Goal: Task Accomplishment & Management: Complete application form

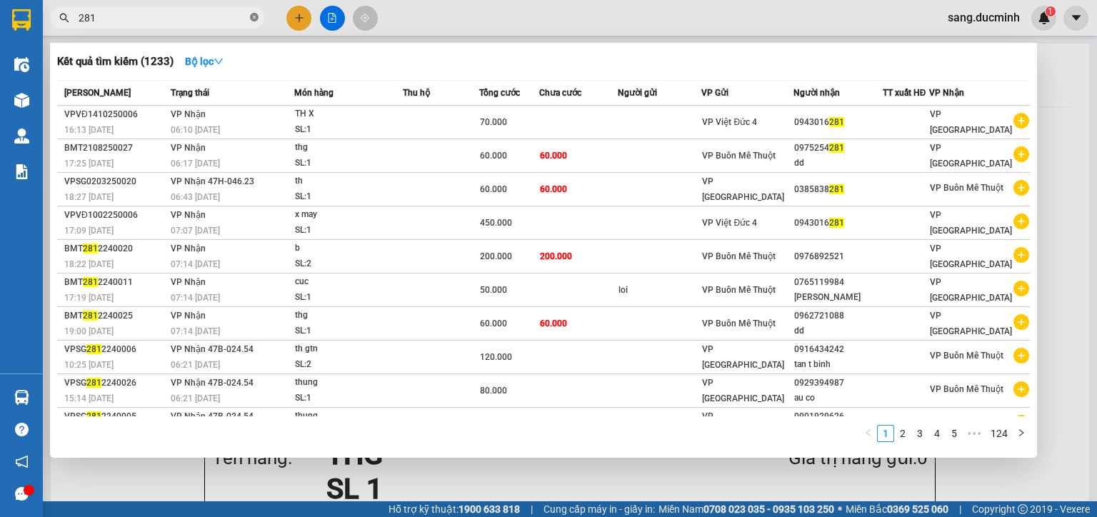
click at [254, 16] on icon "close-circle" at bounding box center [254, 17] width 9 height 9
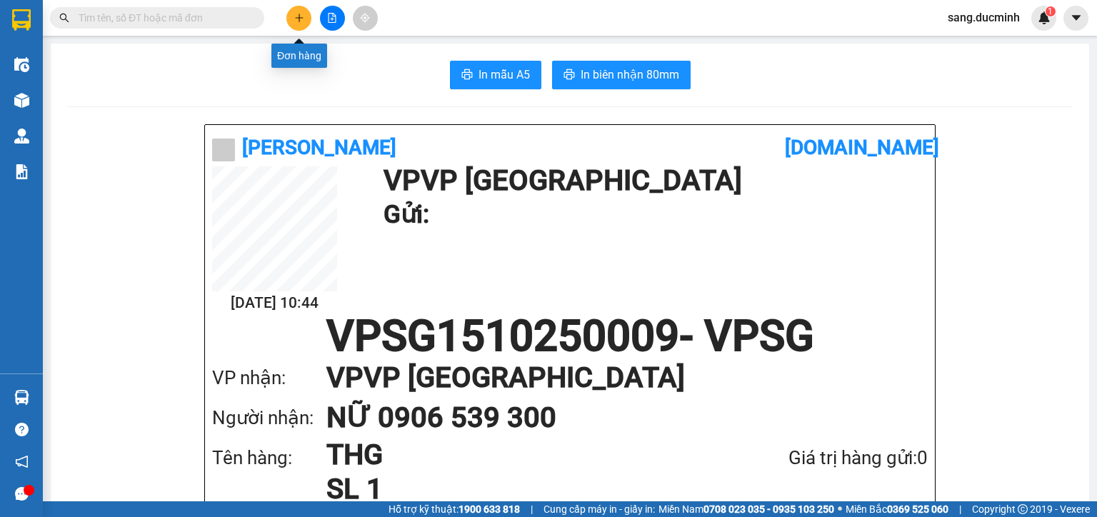
click at [299, 19] on icon "plus" at bounding box center [299, 18] width 1 height 8
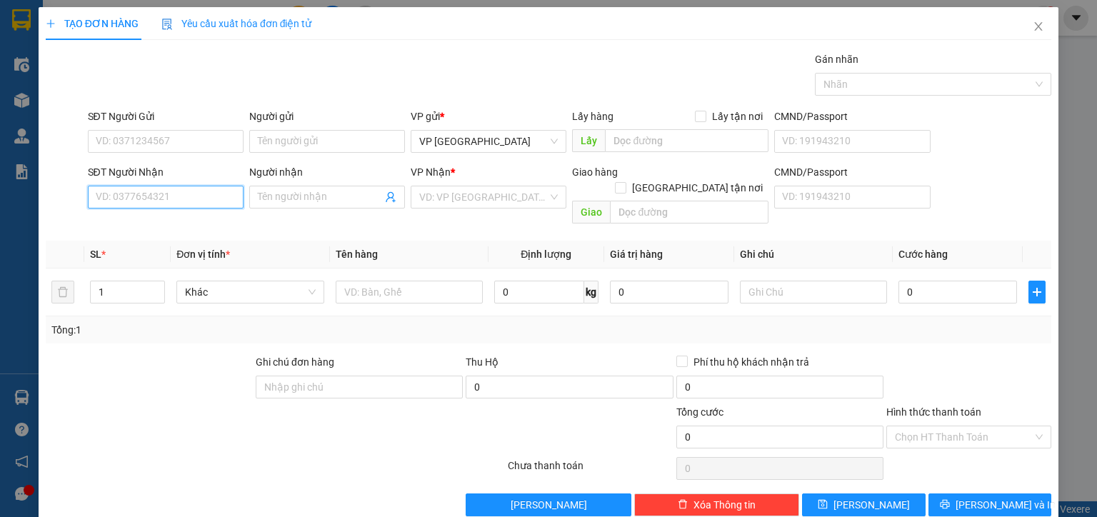
click at [199, 197] on input "SĐT Người Nhận" at bounding box center [166, 197] width 156 height 23
click at [200, 197] on input "SĐT Người Nhận" at bounding box center [166, 197] width 156 height 23
click at [172, 227] on div "0903785045 - dương" at bounding box center [164, 225] width 137 height 16
type input "0903785045"
type input "dương"
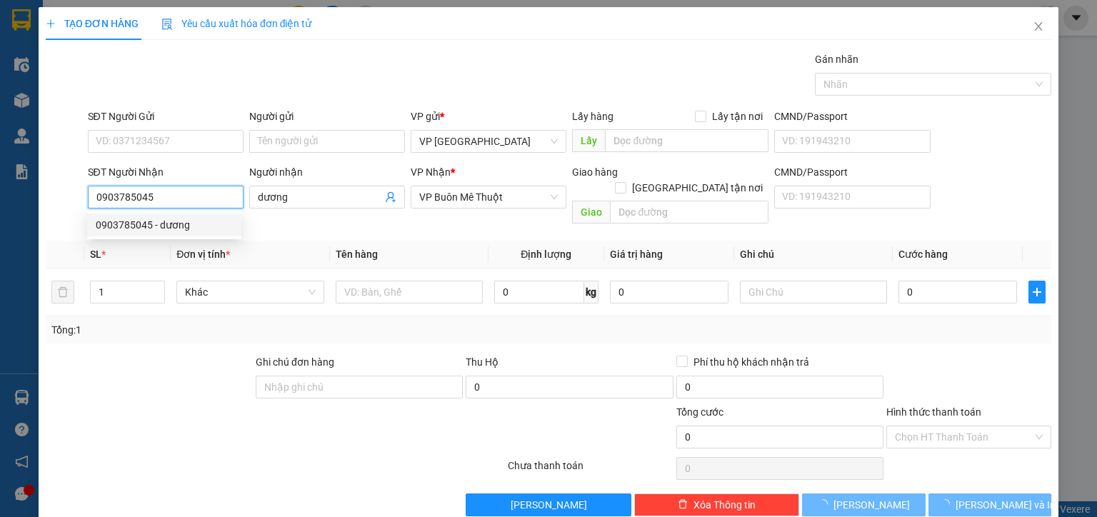
type input "80.000"
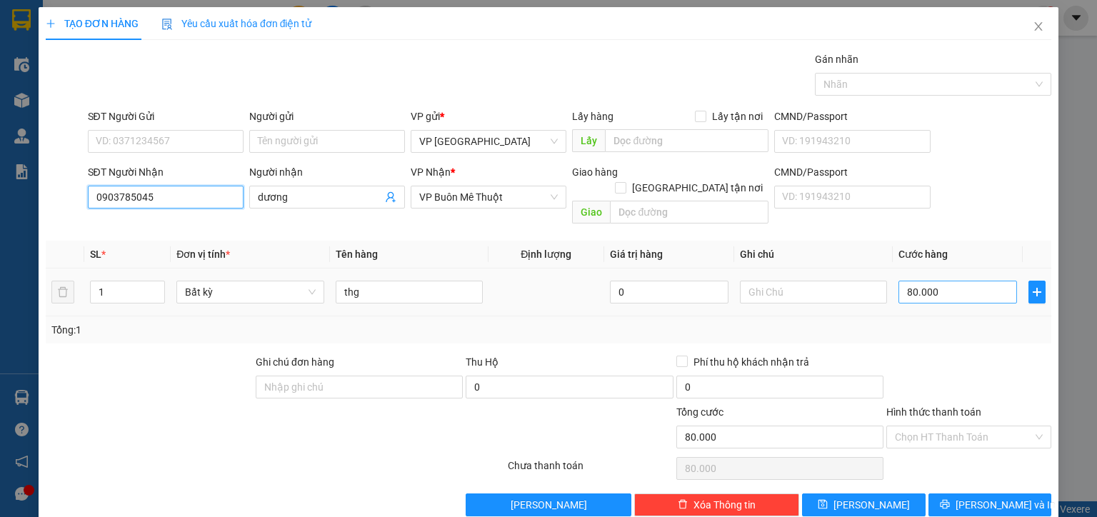
type input "0903785045"
click at [963, 281] on input "80.000" at bounding box center [958, 292] width 119 height 23
type input "5"
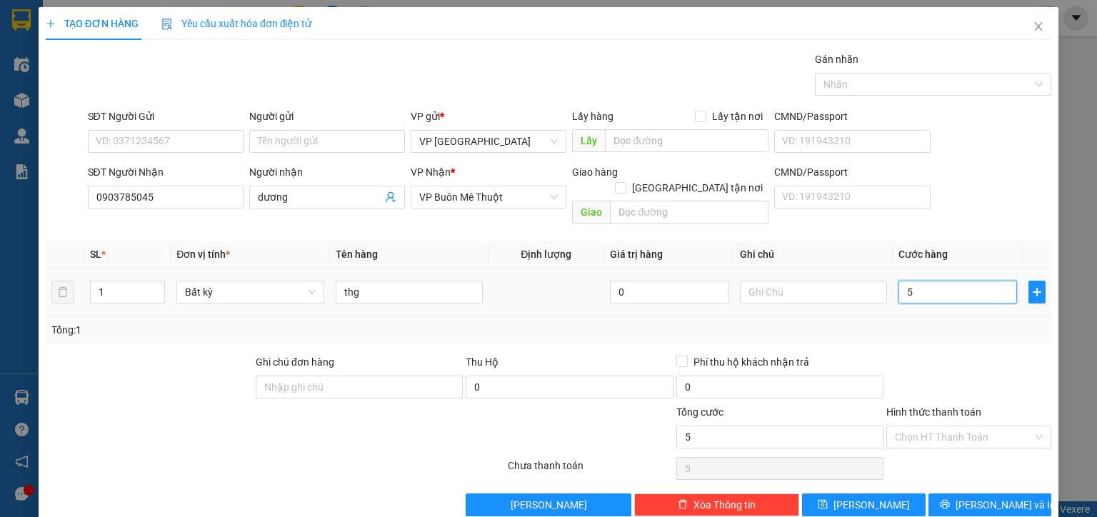
type input "50"
type input "50.000"
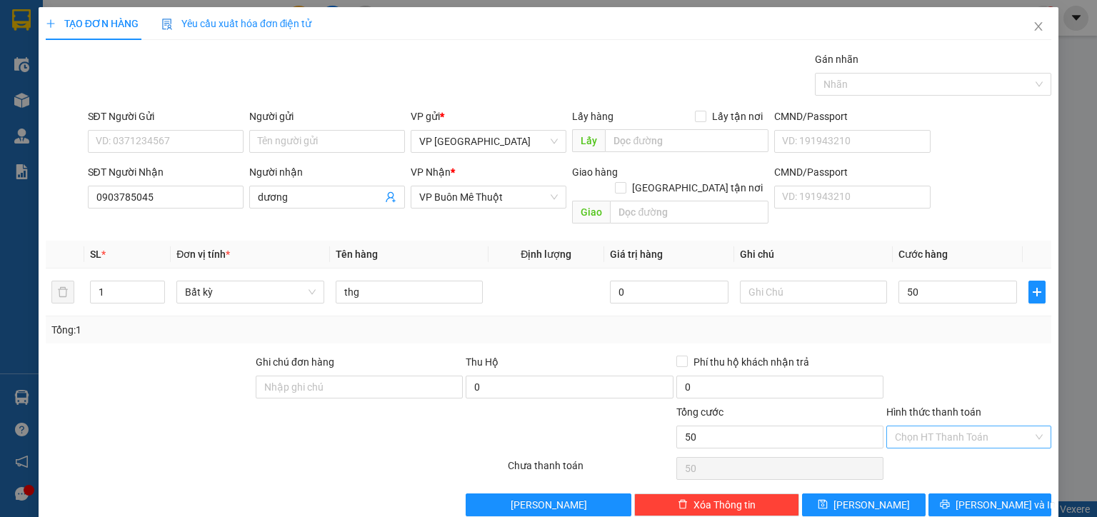
type input "50.000"
click at [946, 427] on input "Hình thức thanh toán" at bounding box center [964, 437] width 138 height 21
click at [948, 449] on div "Tại văn phòng" at bounding box center [961, 449] width 147 height 16
type input "0"
click at [883, 494] on button "[PERSON_NAME]" at bounding box center [864, 505] width 124 height 23
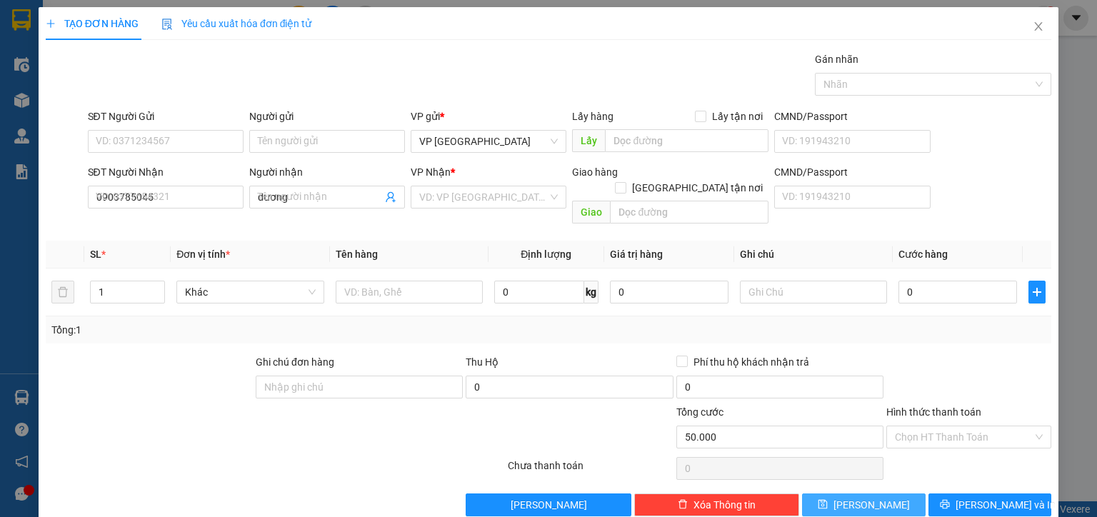
type input "0"
